Goal: Information Seeking & Learning: Learn about a topic

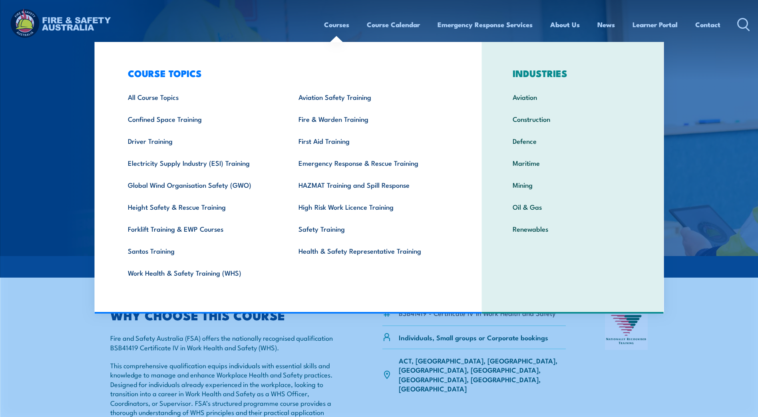
click at [333, 26] on link "Courses" at bounding box center [336, 24] width 25 height 21
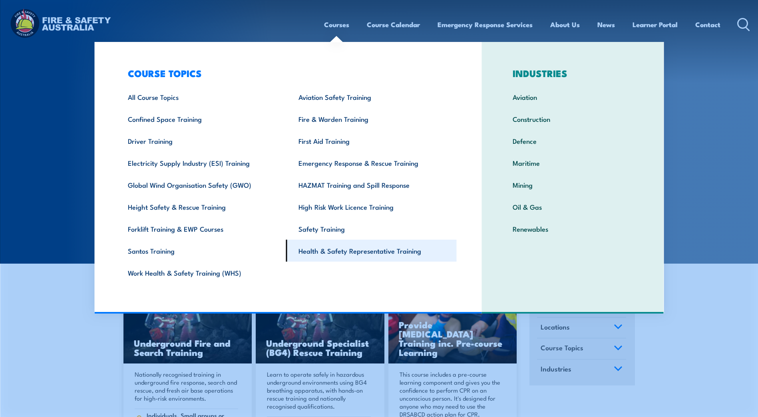
click at [366, 248] on link "Health & Safety Representative Training" at bounding box center [371, 251] width 171 height 22
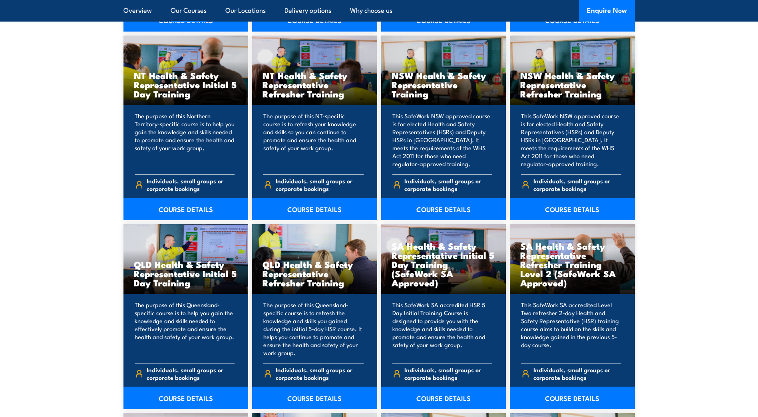
scroll to position [879, 0]
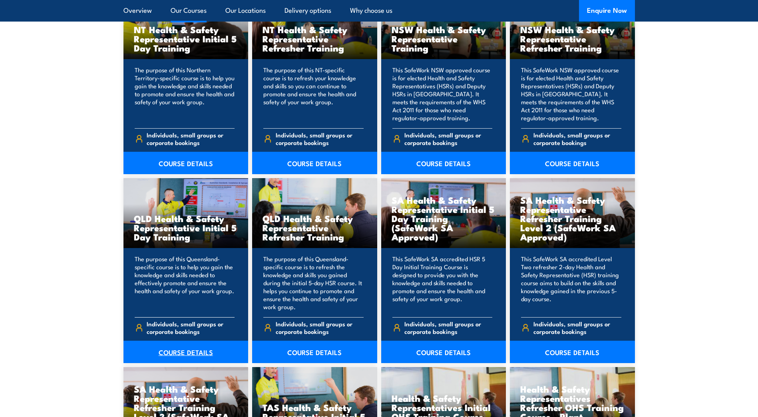
click at [182, 357] on link "COURSE DETAILS" at bounding box center [185, 352] width 125 height 22
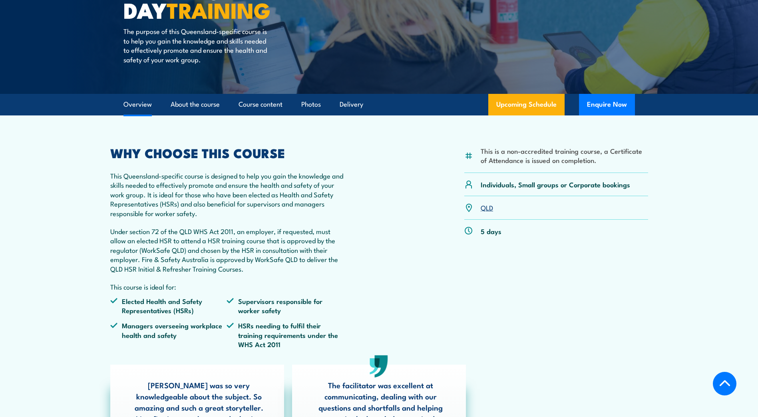
scroll to position [160, 0]
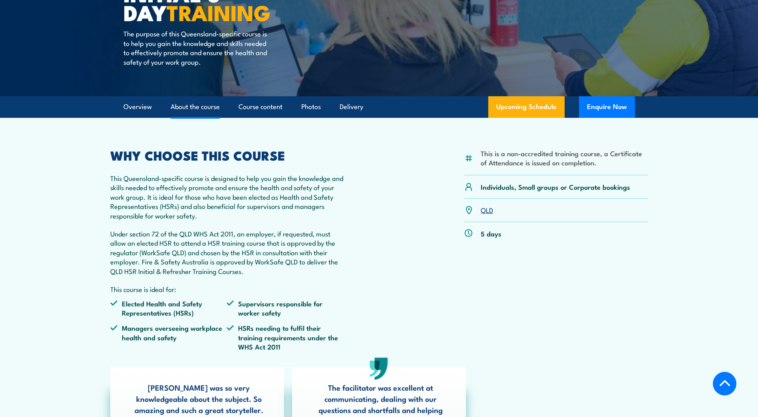
click at [187, 107] on link "About the course" at bounding box center [195, 106] width 49 height 21
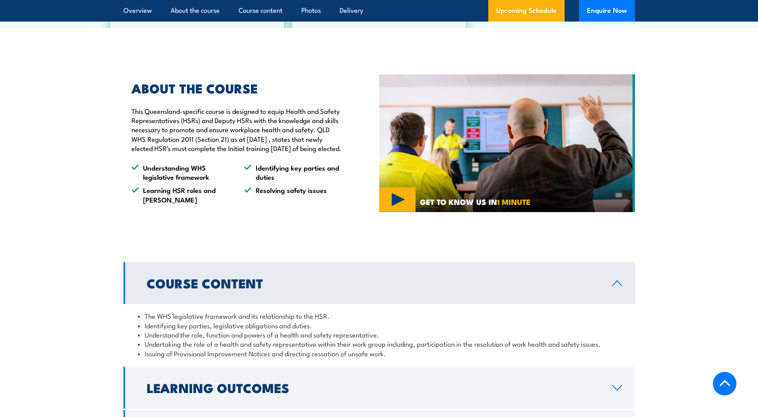
scroll to position [632, 0]
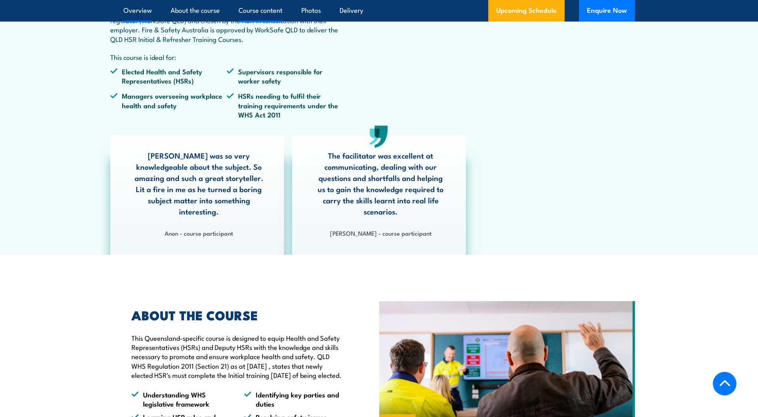
click at [264, 10] on link "Course content" at bounding box center [260, 10] width 44 height 21
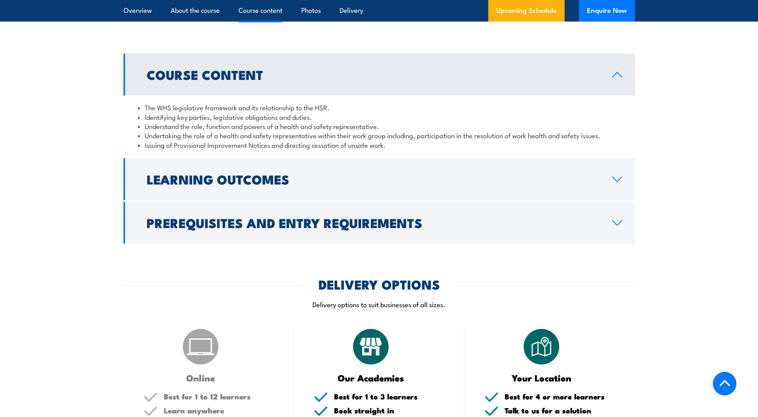
scroll to position [841, 0]
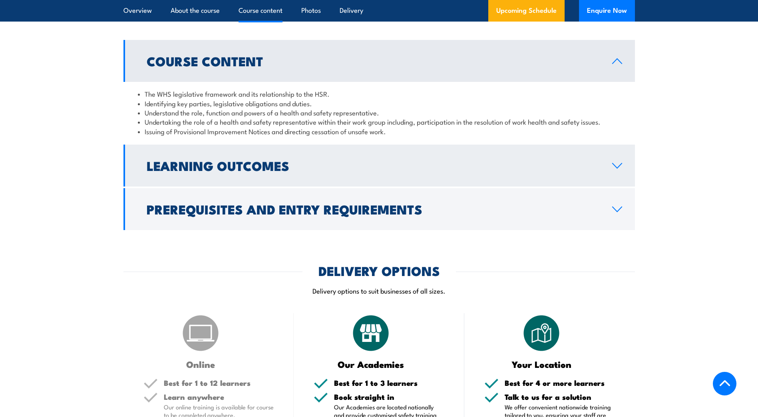
click at [332, 165] on link "Learning Outcomes" at bounding box center [378, 166] width 511 height 42
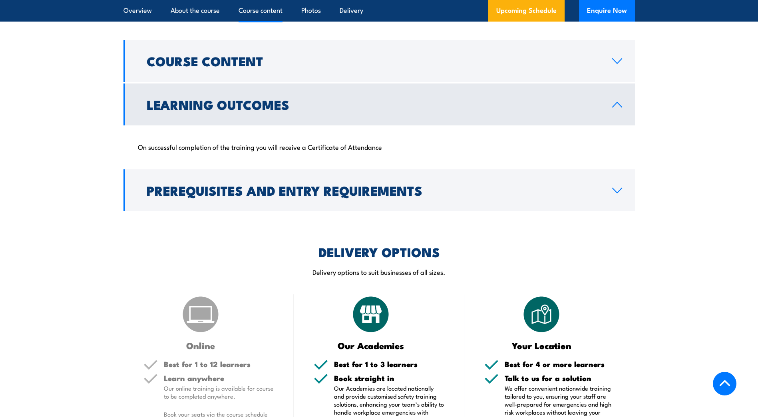
click at [314, 107] on link "Learning Outcomes" at bounding box center [378, 104] width 511 height 42
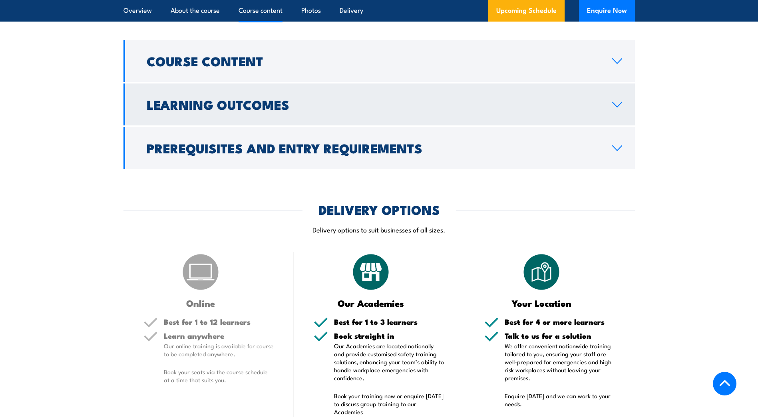
click at [314, 107] on link "Learning Outcomes" at bounding box center [378, 104] width 511 height 42
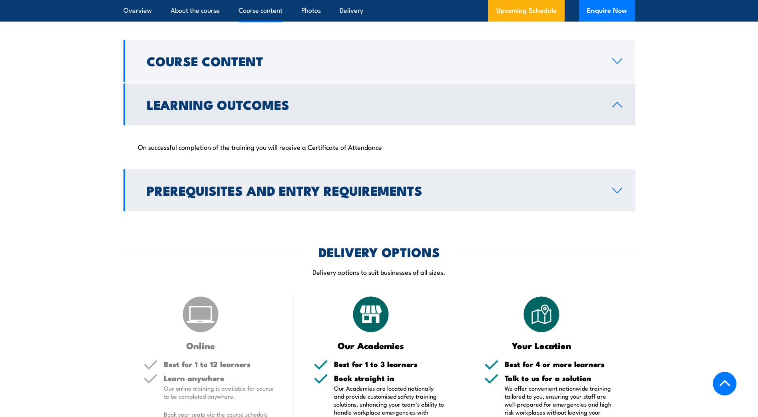
click at [328, 196] on h2 "Prerequisites and Entry Requirements" at bounding box center [373, 190] width 453 height 11
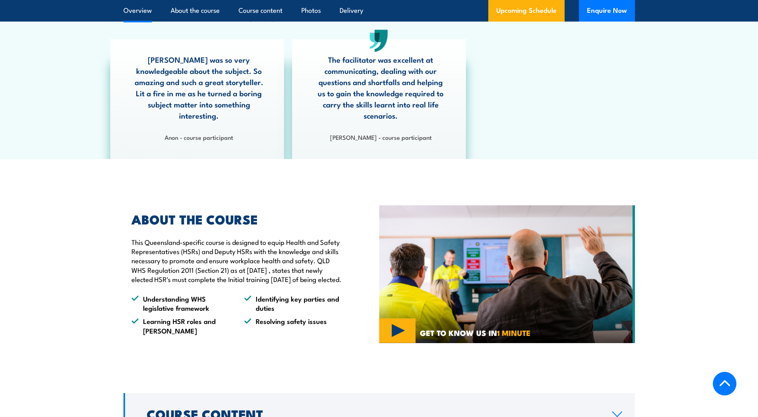
scroll to position [481, 0]
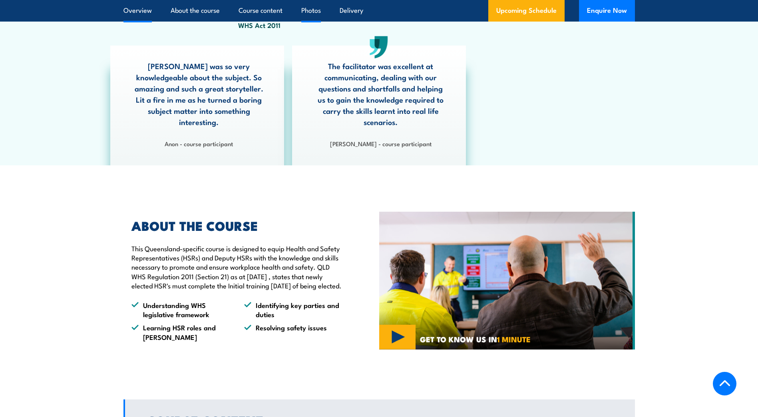
click at [312, 7] on link "Photos" at bounding box center [311, 10] width 20 height 21
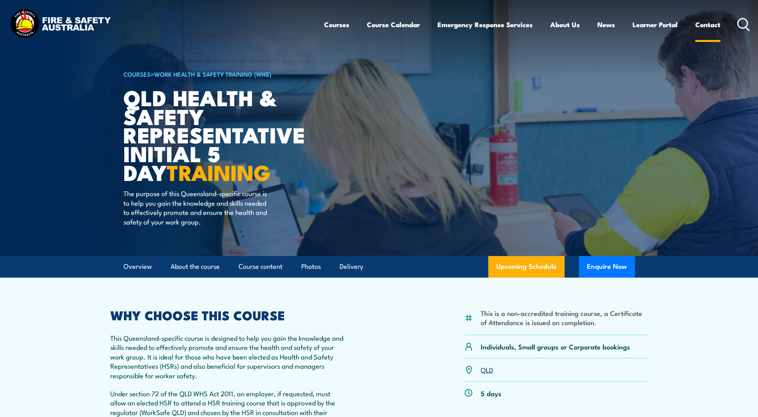
click at [705, 22] on link "Contact" at bounding box center [707, 24] width 25 height 21
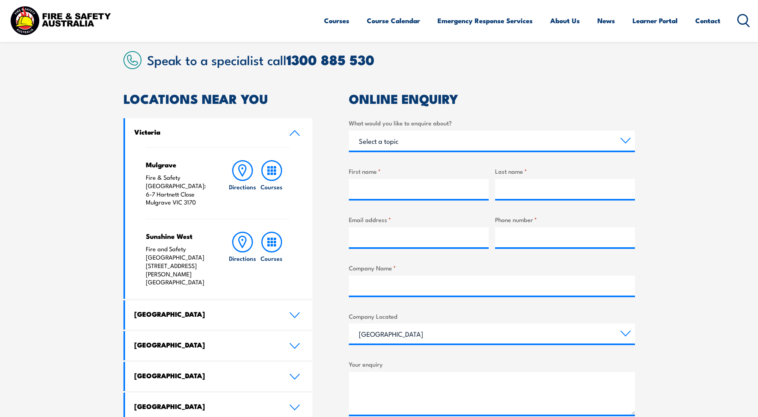
scroll to position [399, 0]
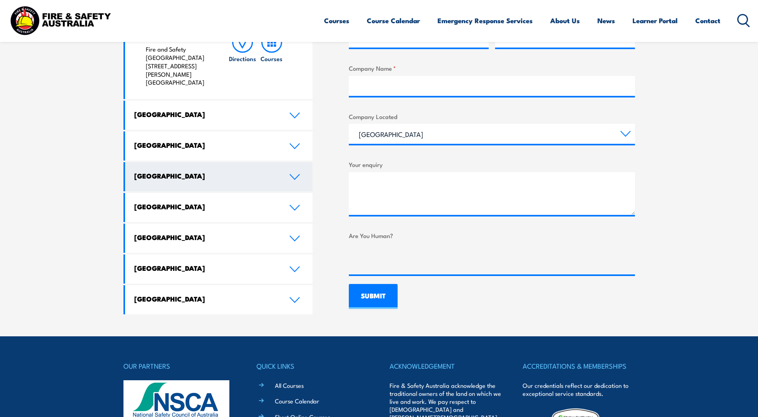
click at [252, 162] on link "Western Australia" at bounding box center [219, 176] width 188 height 29
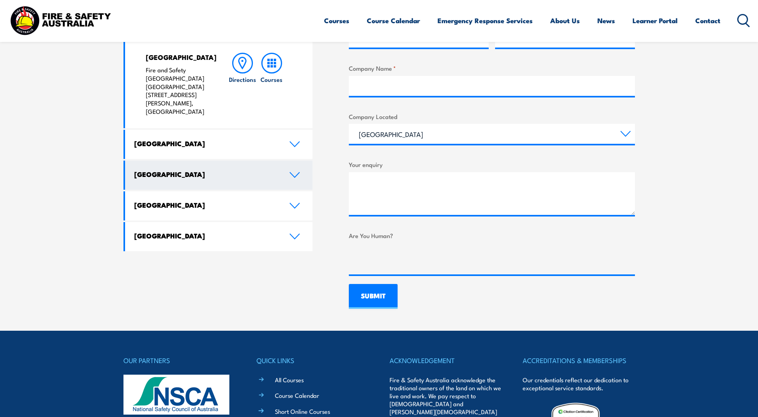
scroll to position [240, 0]
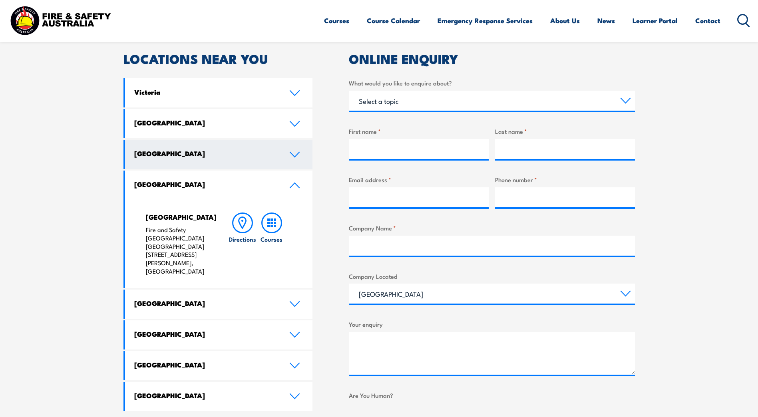
click at [231, 156] on h4 "[GEOGRAPHIC_DATA]" at bounding box center [205, 153] width 143 height 9
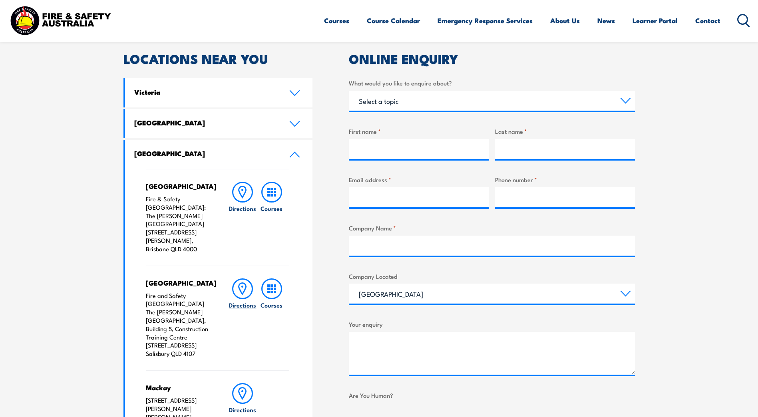
click at [248, 278] on icon at bounding box center [242, 288] width 21 height 21
